Goal: Task Accomplishment & Management: Use online tool/utility

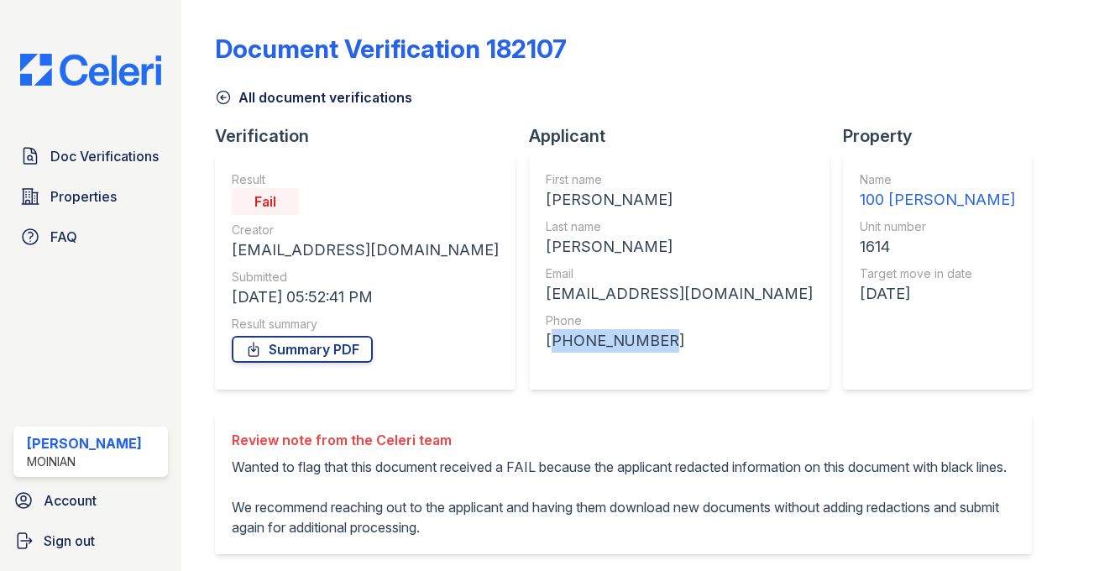
click at [245, 87] on link "All document verifications" at bounding box center [313, 97] width 197 height 20
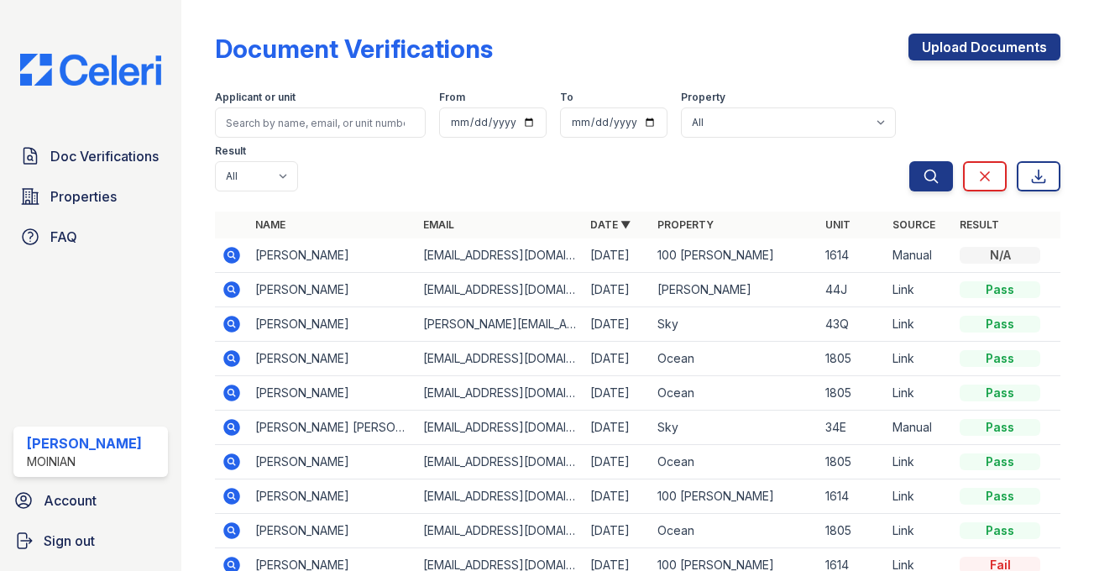
click at [670, 56] on div "Document Verifications Upload Documents" at bounding box center [638, 56] width 846 height 44
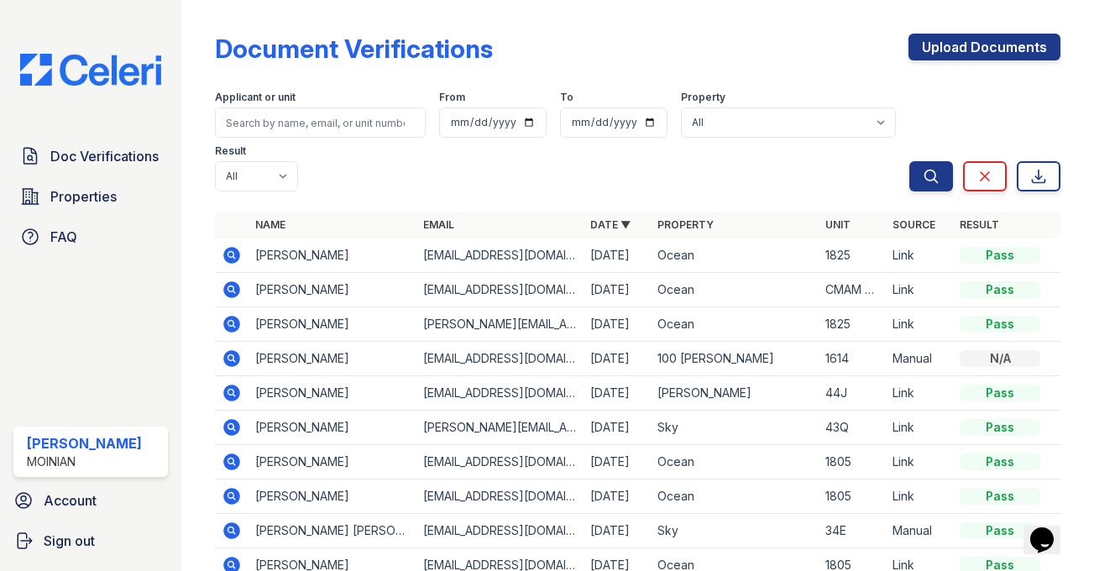
click at [612, 45] on div "Document Verifications Upload Documents" at bounding box center [638, 56] width 846 height 44
click at [809, 40] on div "Document Verifications Upload Documents" at bounding box center [638, 56] width 846 height 44
